Goal: Information Seeking & Learning: Learn about a topic

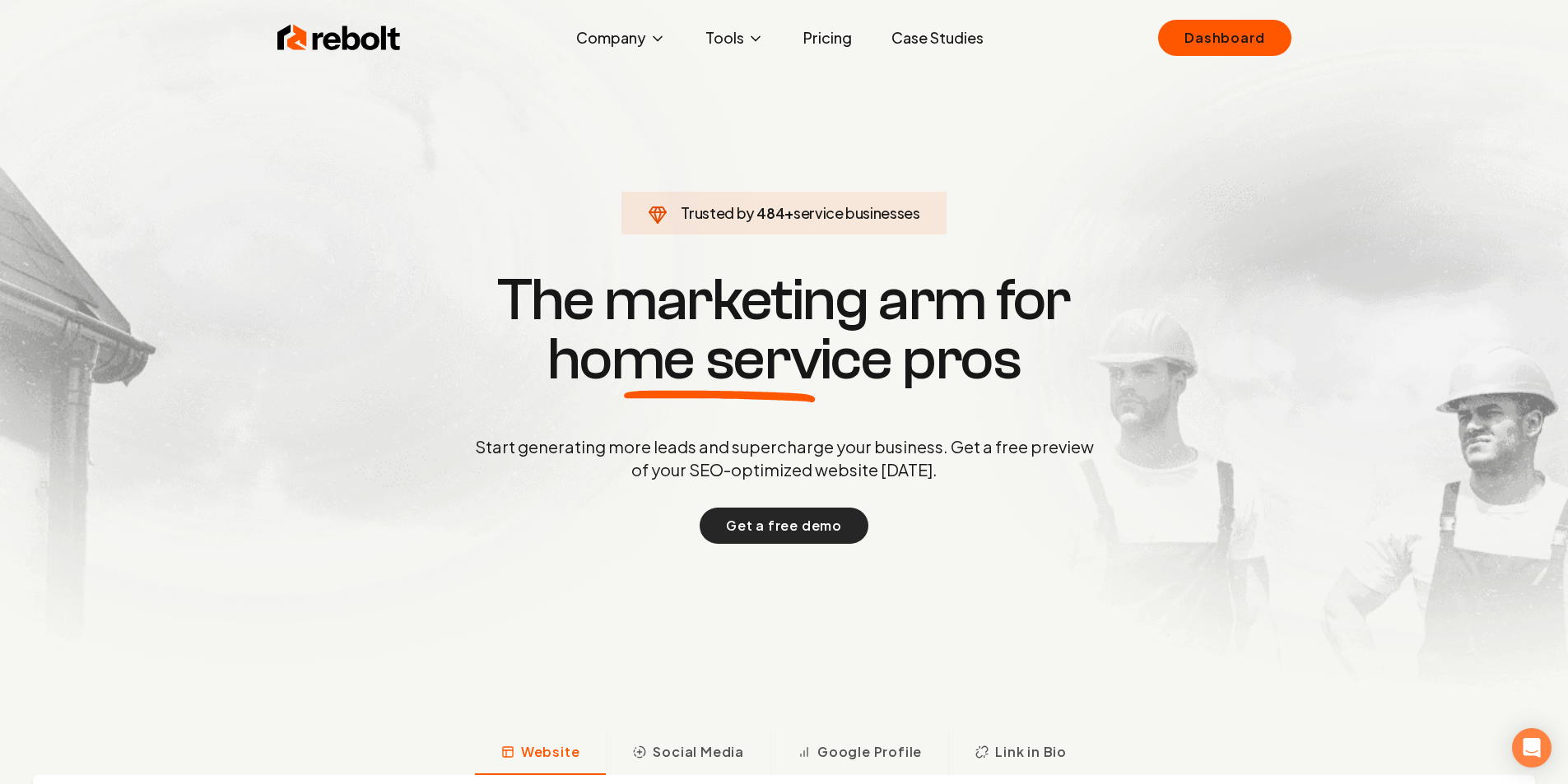
click at [779, 534] on button "Get a free demo" at bounding box center [784, 525] width 169 height 36
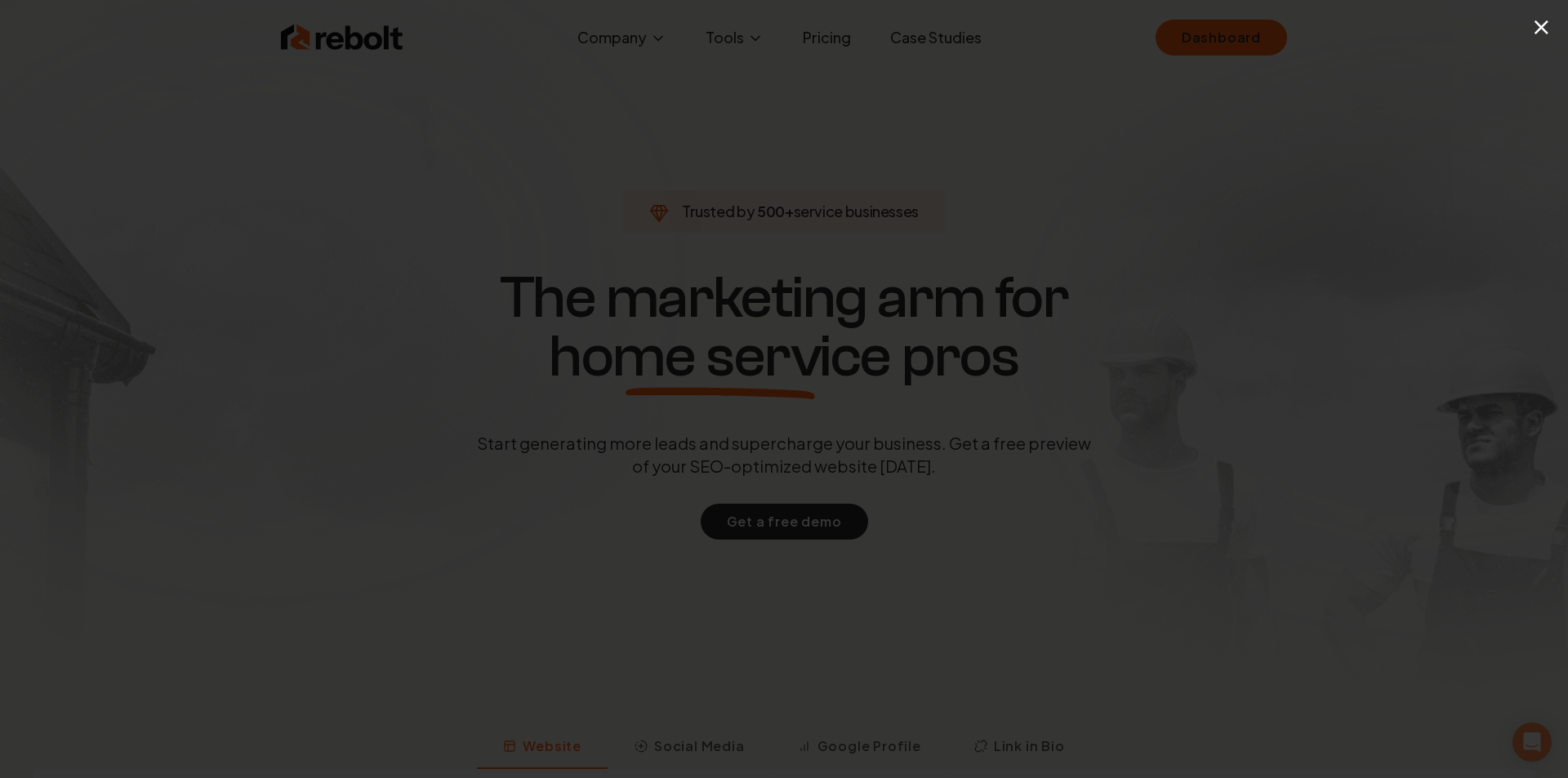
click at [626, 132] on div "×" at bounding box center [784, 389] width 1568 height 778
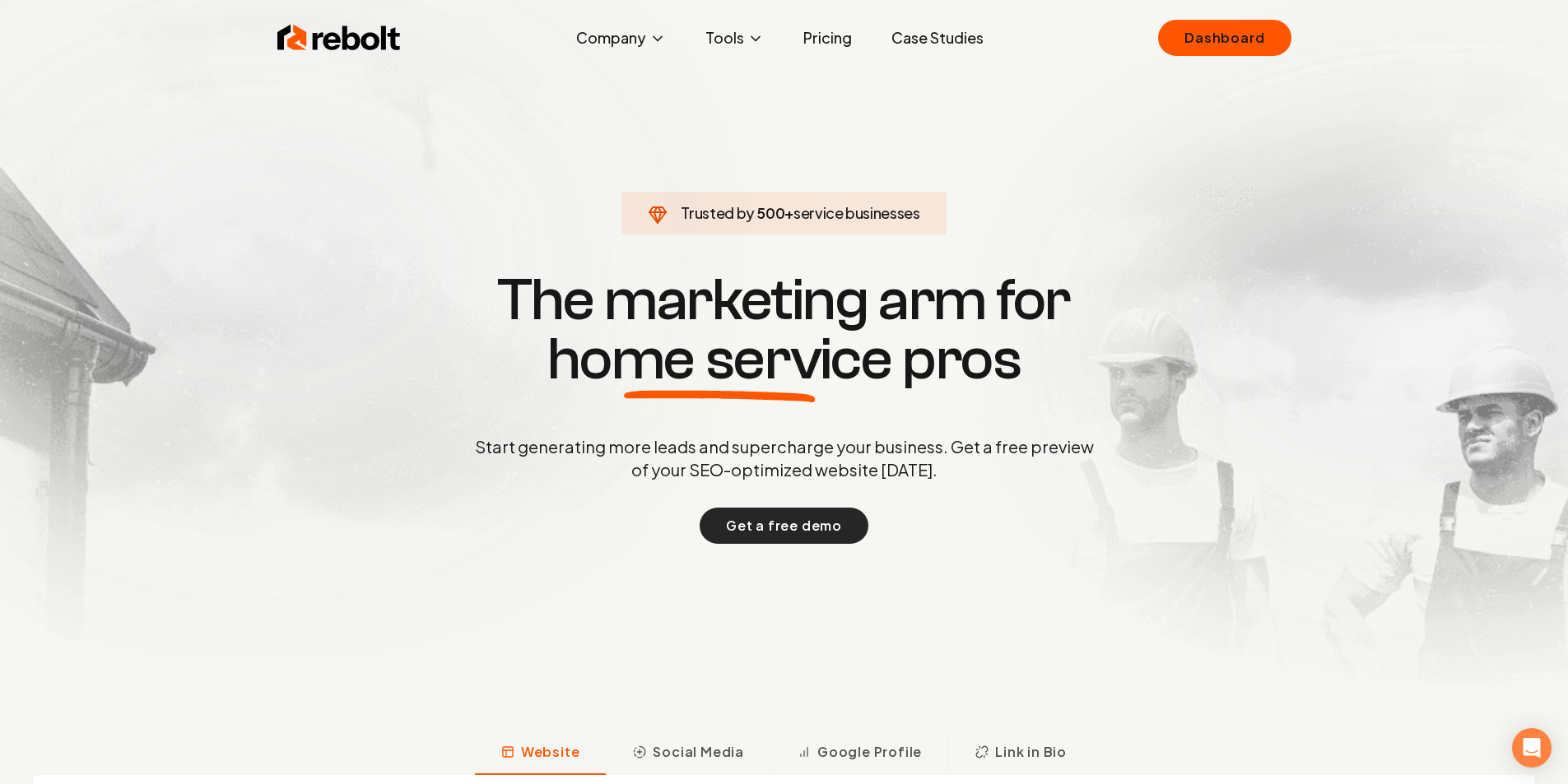
click at [804, 528] on button "Get a free demo" at bounding box center [784, 525] width 169 height 36
drag, startPoint x: 774, startPoint y: 525, endPoint x: 684, endPoint y: 209, distance: 328.6
click at [684, 209] on span "Trusted by" at bounding box center [718, 212] width 74 height 19
drag, startPoint x: 806, startPoint y: 531, endPoint x: 769, endPoint y: 530, distance: 37.0
click at [769, 530] on button "Get a free demo" at bounding box center [784, 525] width 169 height 36
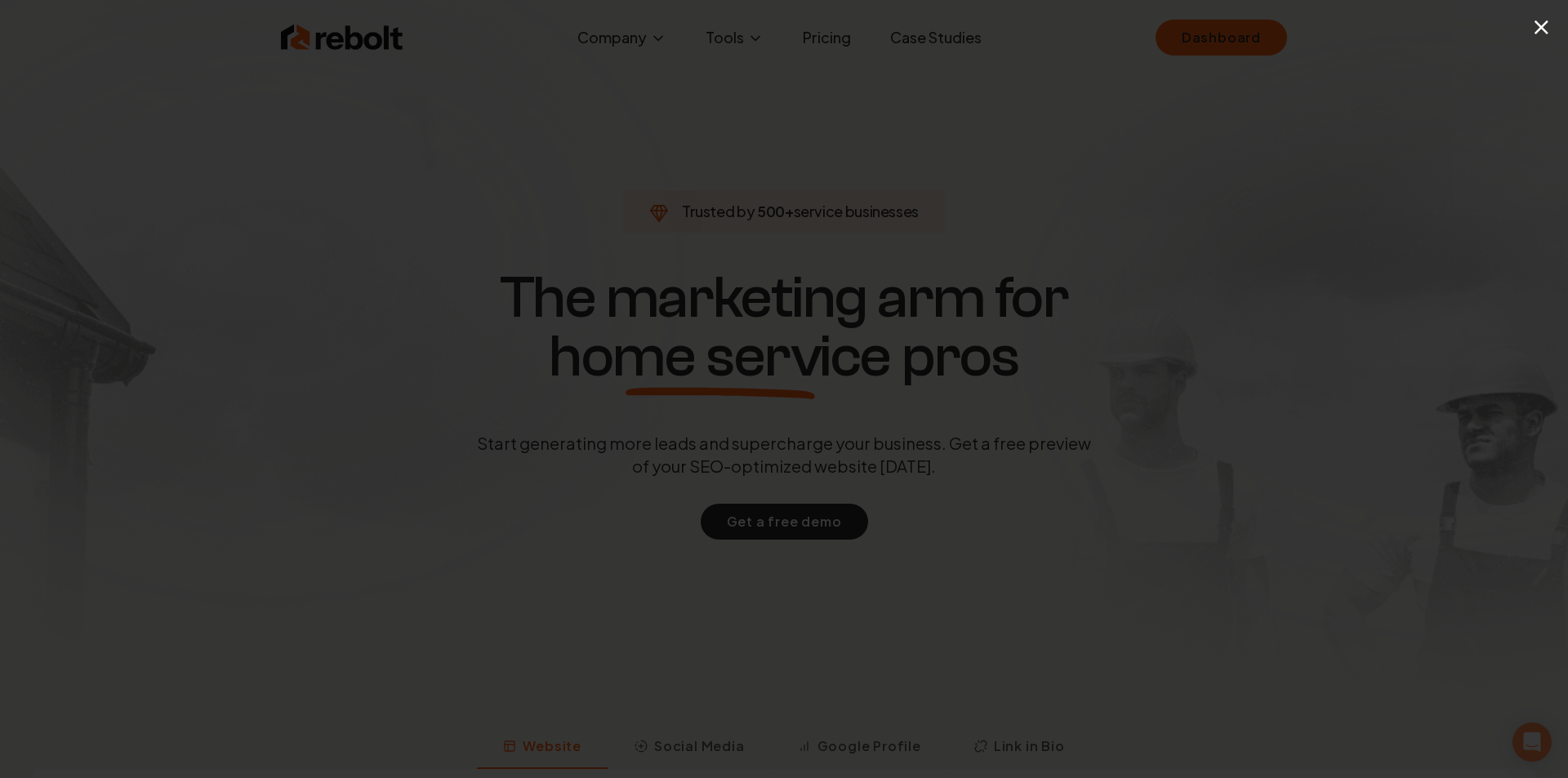
click at [239, 103] on div "×" at bounding box center [784, 389] width 1568 height 778
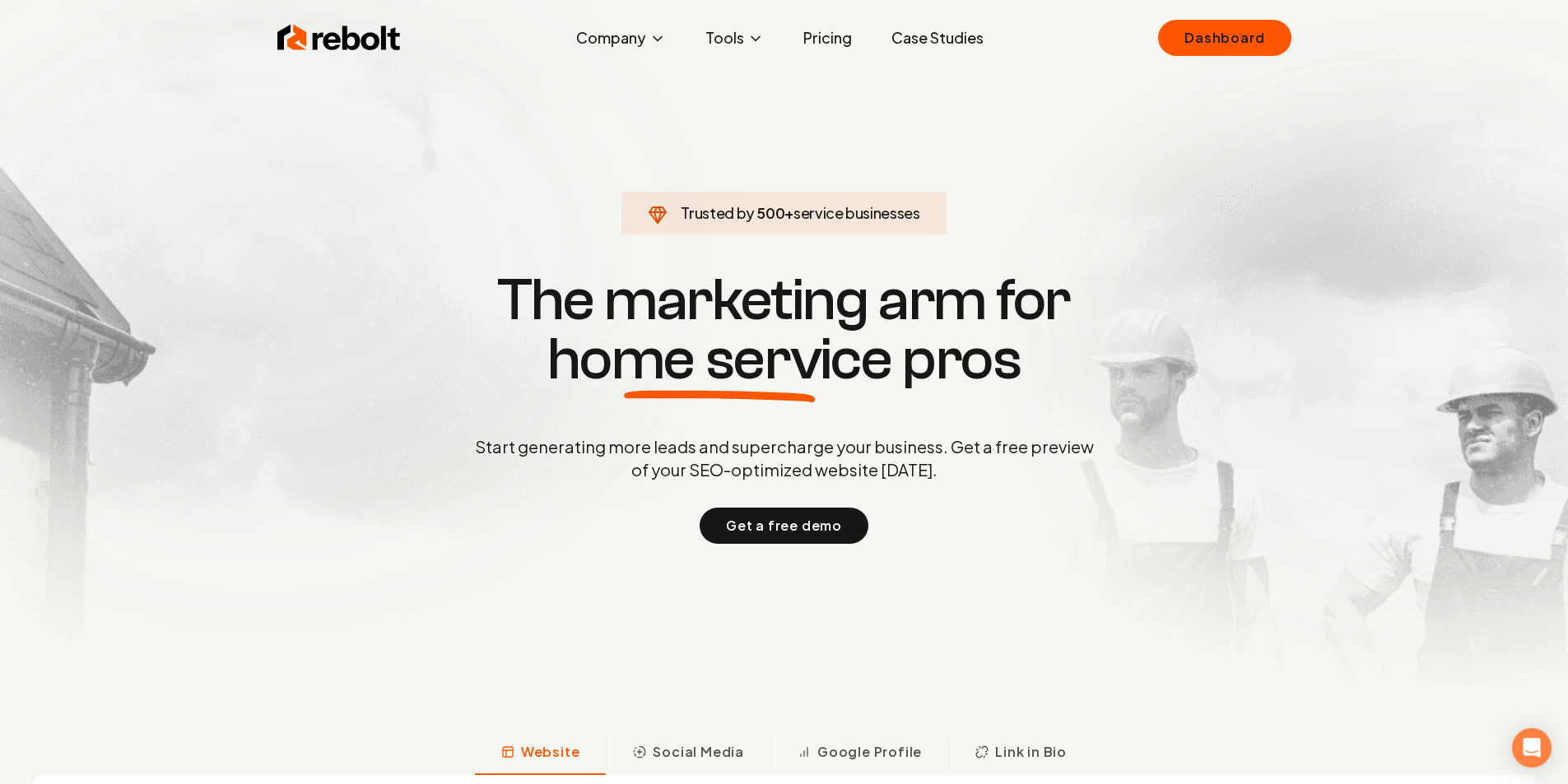
drag, startPoint x: 1322, startPoint y: 296, endPoint x: 1300, endPoint y: 291, distance: 22.6
drag, startPoint x: 1300, startPoint y: 291, endPoint x: 1262, endPoint y: 287, distance: 38.2
drag, startPoint x: 1240, startPoint y: 283, endPoint x: 1231, endPoint y: 281, distance: 9.2
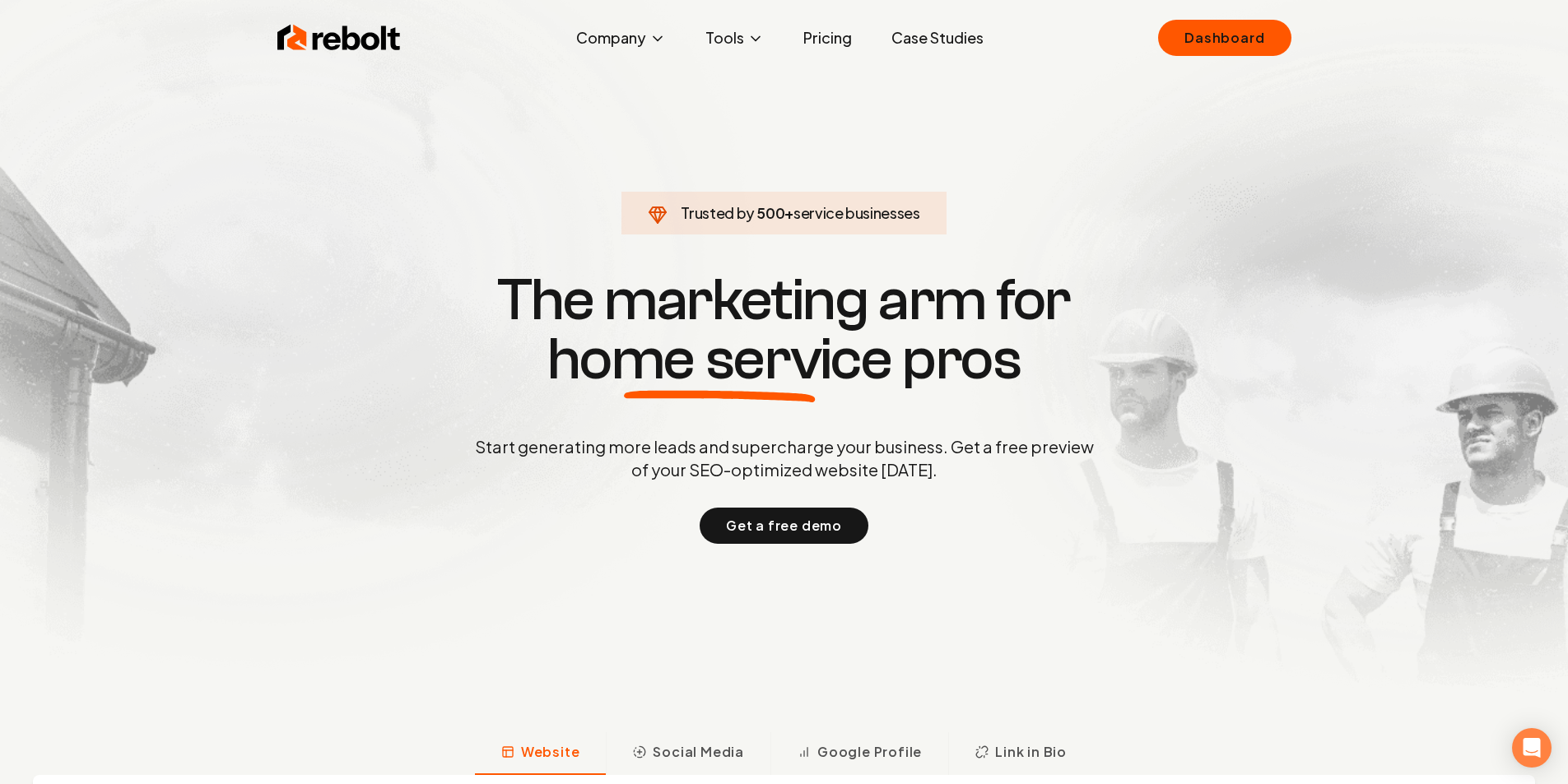
drag, startPoint x: 1231, startPoint y: 281, endPoint x: 1211, endPoint y: 278, distance: 20.2
click at [825, 45] on link "Pricing" at bounding box center [827, 38] width 75 height 33
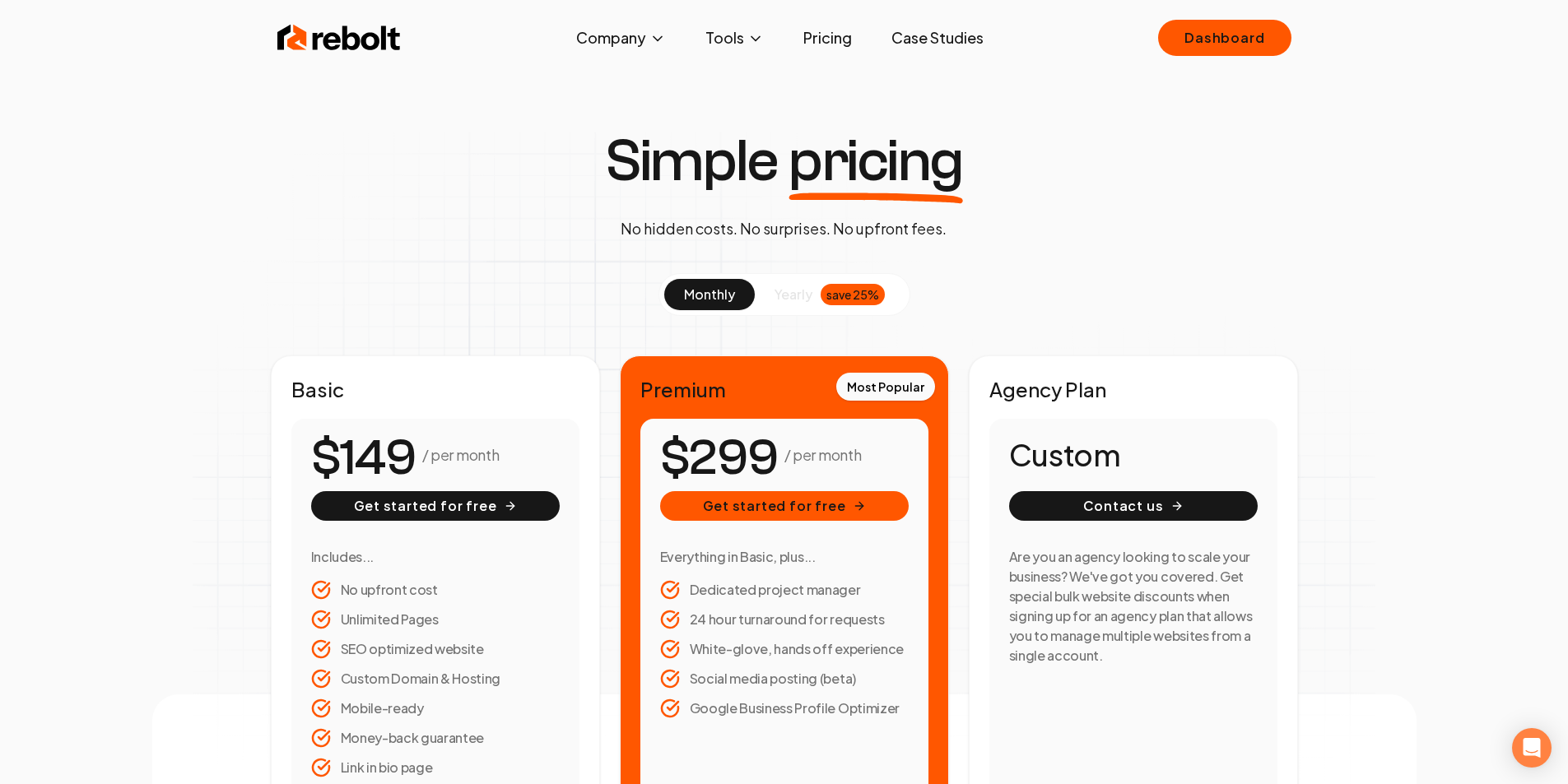
click at [371, 41] on img at bounding box center [339, 38] width 123 height 33
